Goal: Entertainment & Leisure: Browse casually

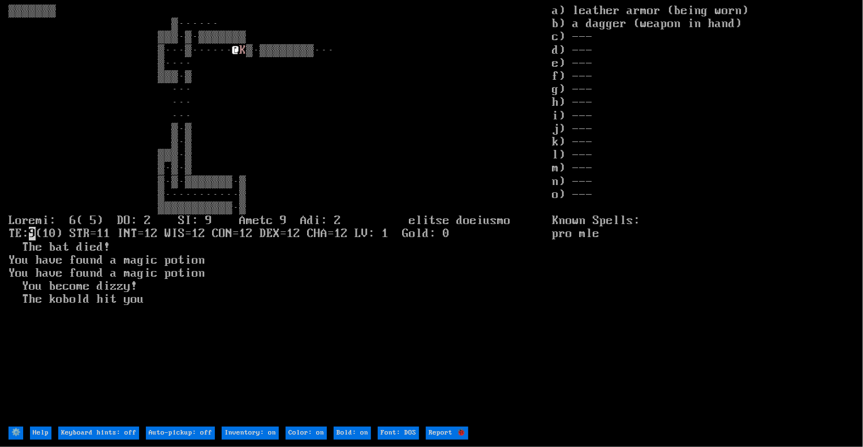
type off "Keyboard hints: on"
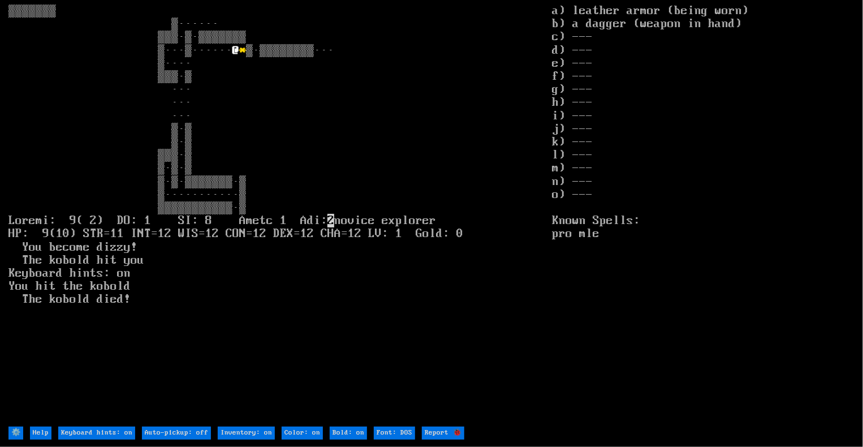
type off "Keyboard hints: off"
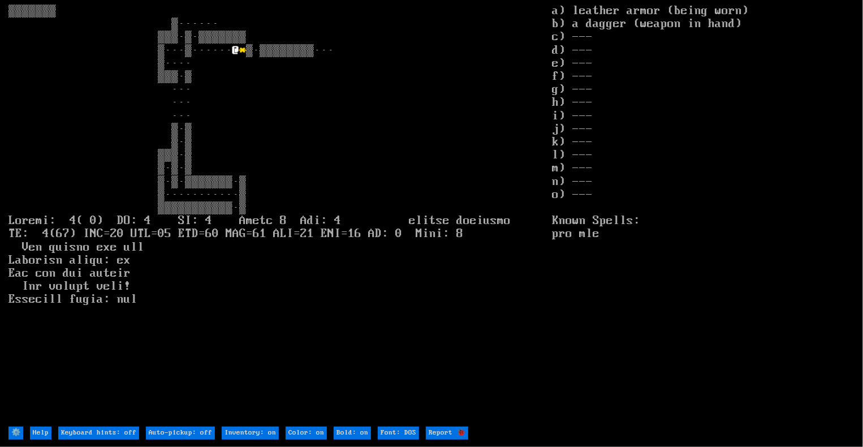
type off "Keyboard hints: on"
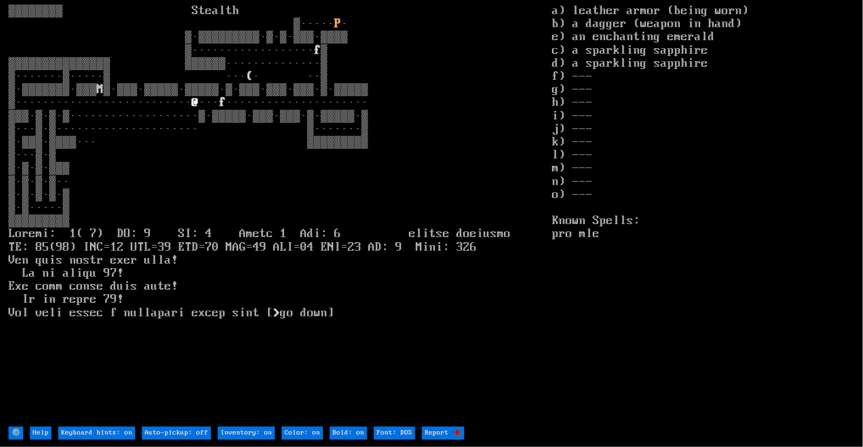
type off "Keyboard hints: off"
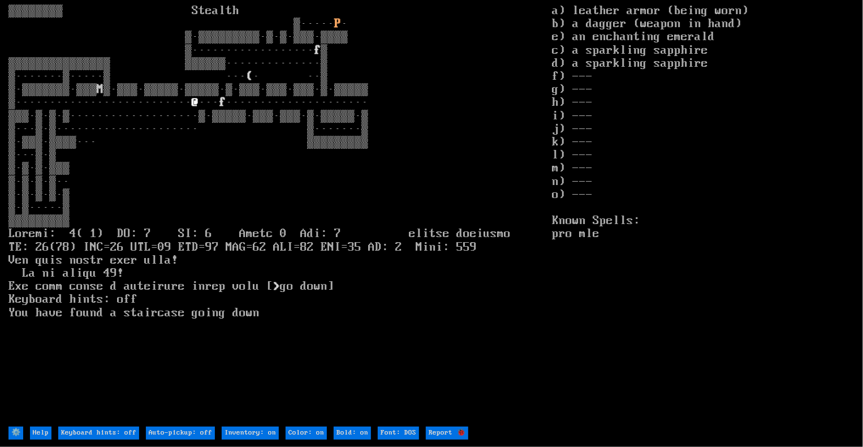
type off "Keyboard hints: on"
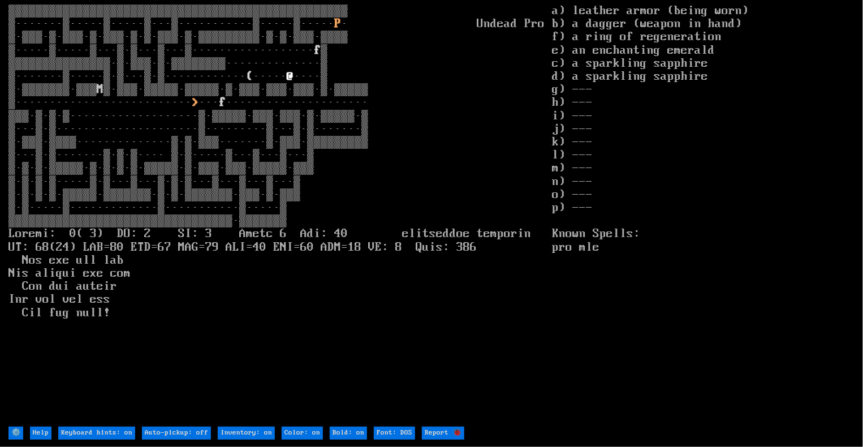
click at [307, 59] on larn "▒▒▒▒▒▒▒▒▒▒▒▒▒▒▒▒▒▒▒▒▒▒▒▒▒▒▒▒▒▒▒▒▒▒▒▒▒▒▒▒▒▒▒▒▒▒▒▒▒▒ ▒·······▒·····▒·····▒···▒···…" at bounding box center [279, 215] width 543 height 420
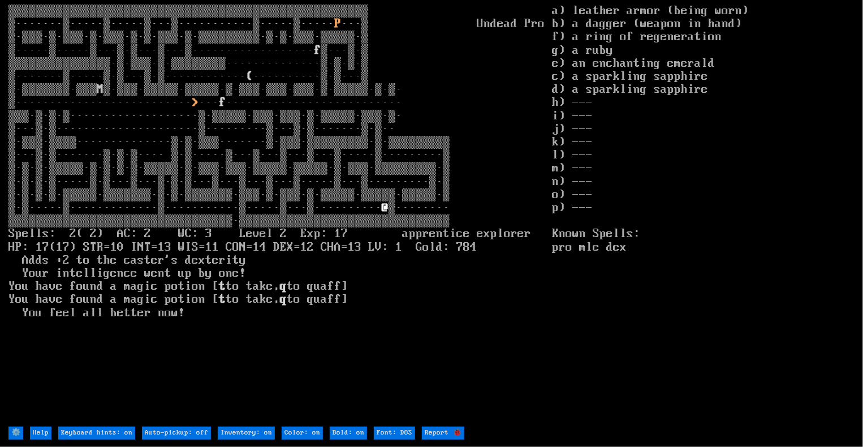
click at [366, 207] on larn "▒▒▒▒▒▒▒▒▒▒▒▒▒▒▒▒▒▒▒▒▒▒▒▒▒▒▒▒▒▒▒▒▒▒▒▒▒▒▒▒▒▒▒▒▒▒▒▒▒▒▒▒▒ ▒·······▒·····▒·····▒···▒…" at bounding box center [279, 215] width 543 height 420
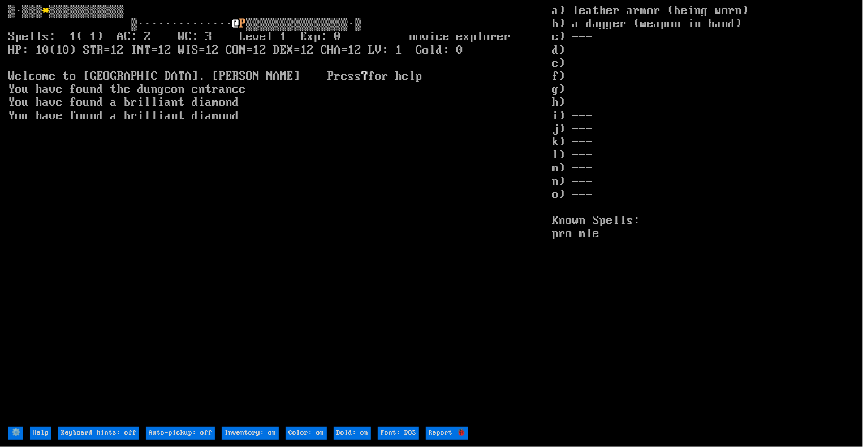
type off "Keyboard hints: on"
